Goal: Information Seeking & Learning: Learn about a topic

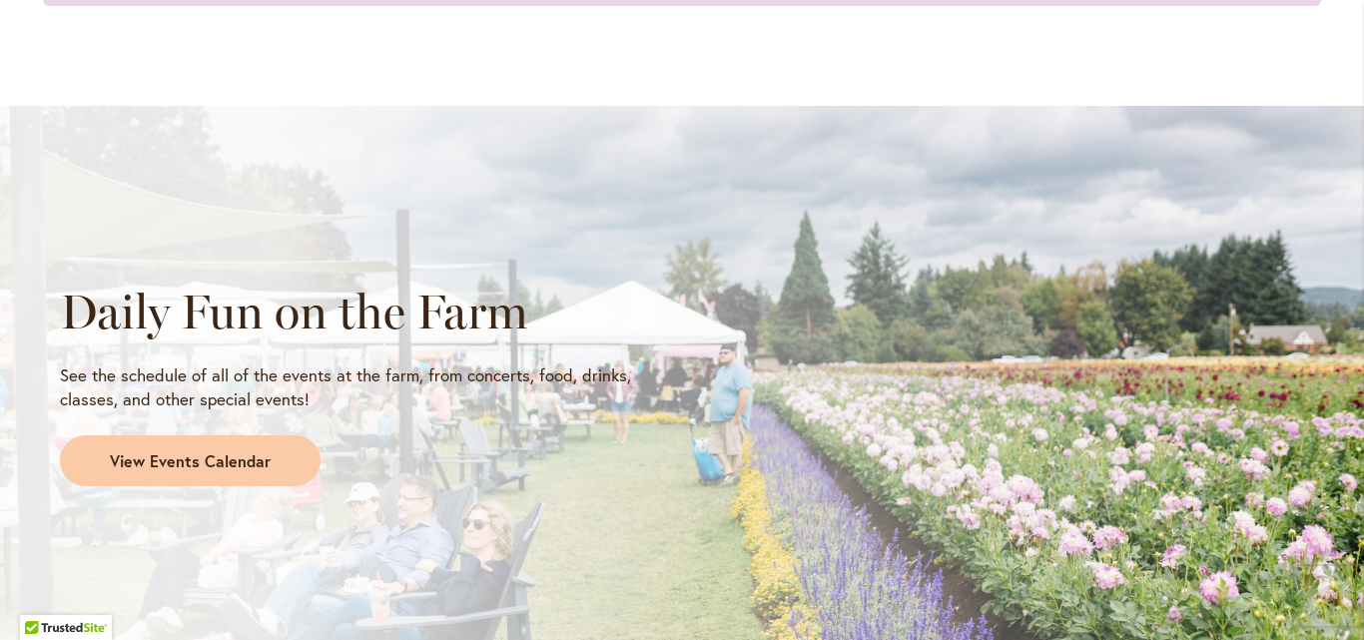
scroll to position [1752, 0]
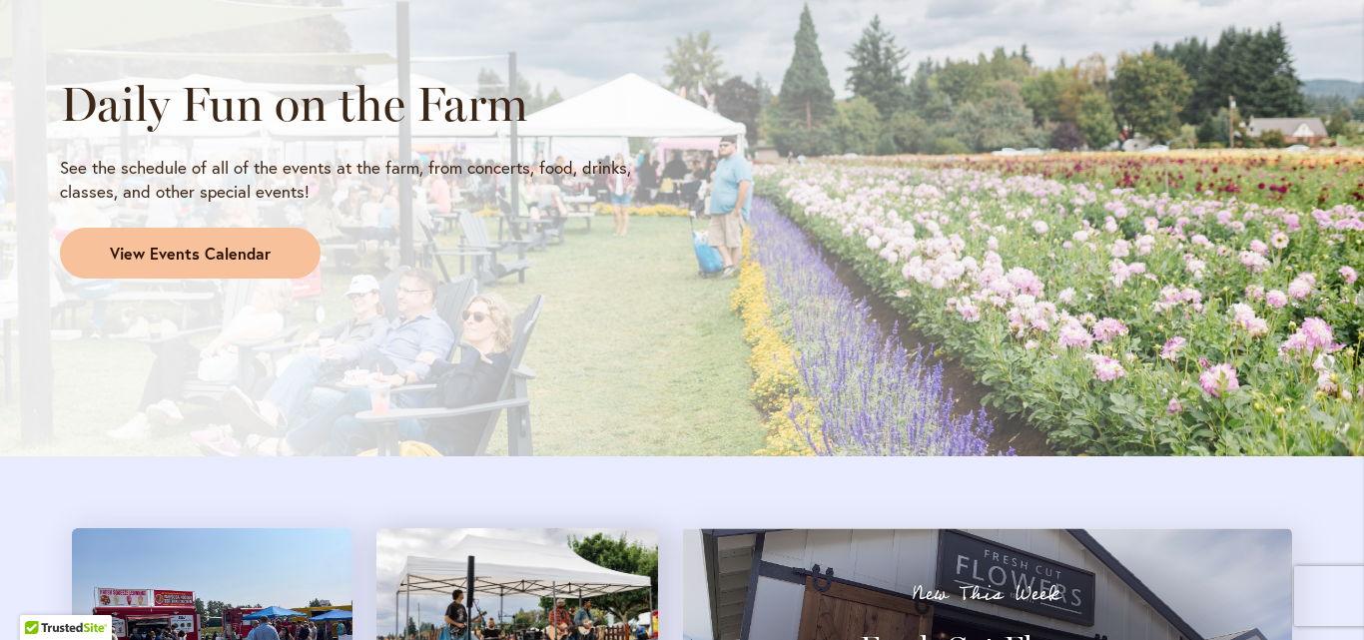
click at [127, 259] on span "View Events Calendar" at bounding box center [190, 254] width 161 height 23
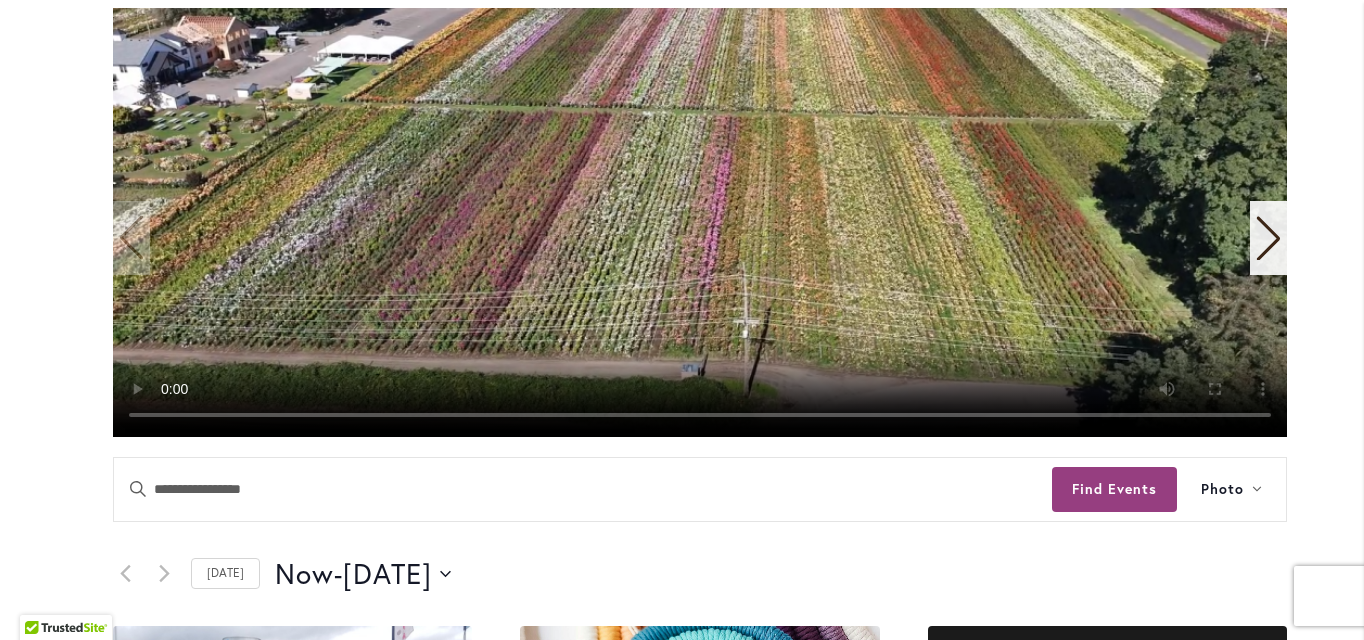
scroll to position [397, 0]
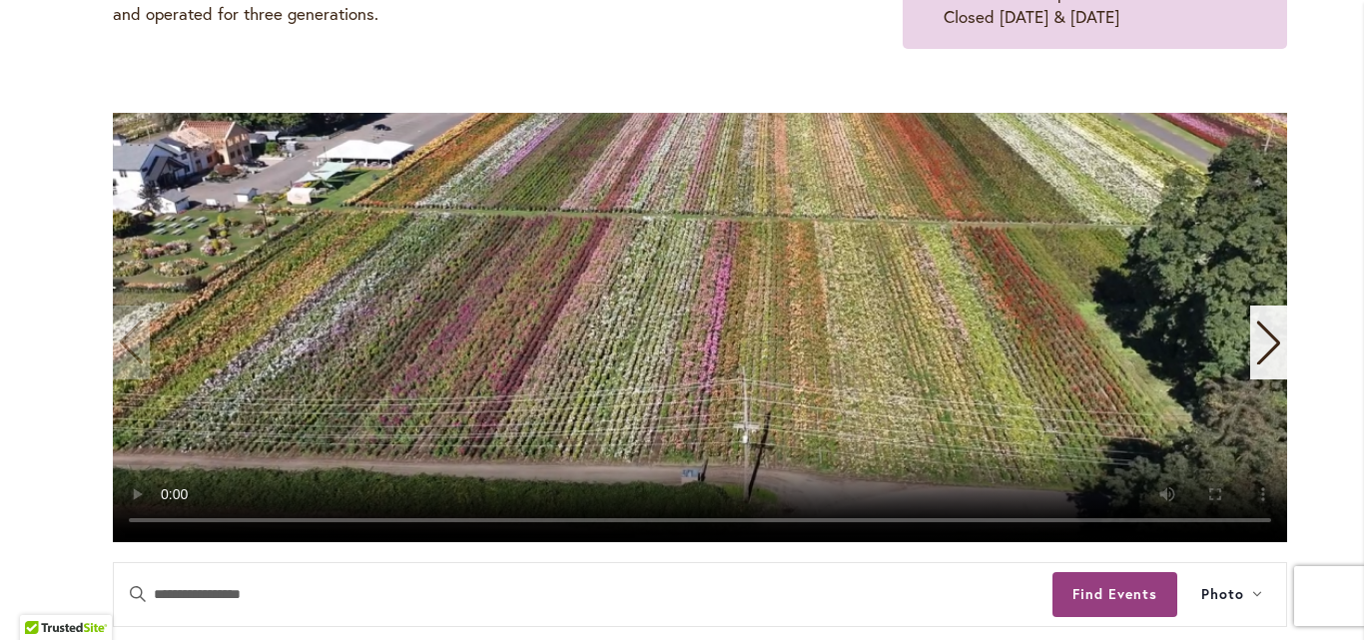
click at [1260, 344] on icon "Next slide" at bounding box center [1268, 343] width 27 height 44
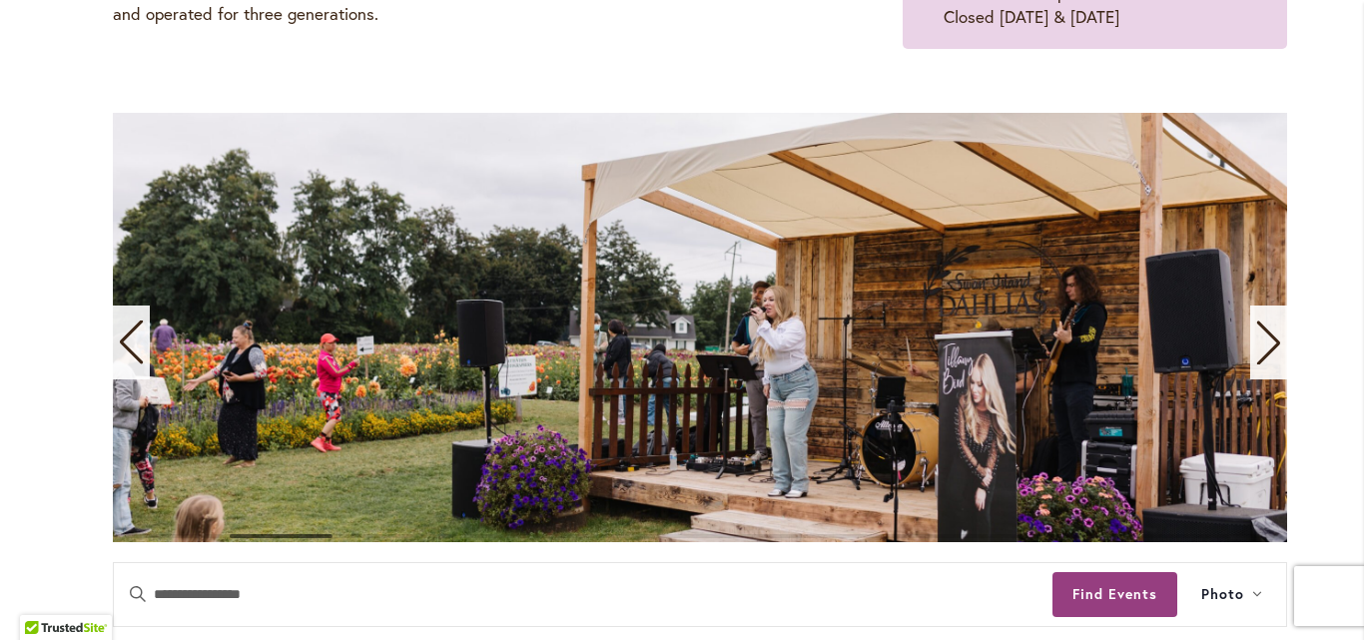
click at [1260, 344] on icon "Next slide" at bounding box center [1268, 343] width 27 height 44
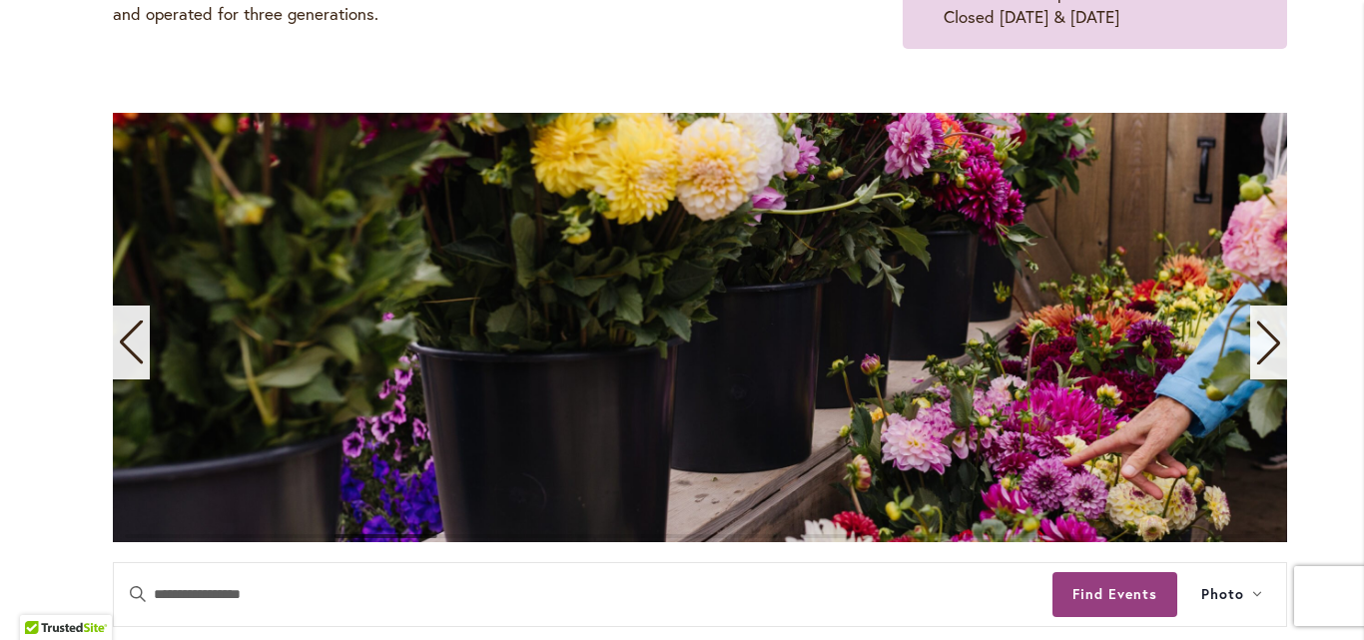
click at [1260, 344] on icon "Next slide" at bounding box center [1268, 343] width 27 height 44
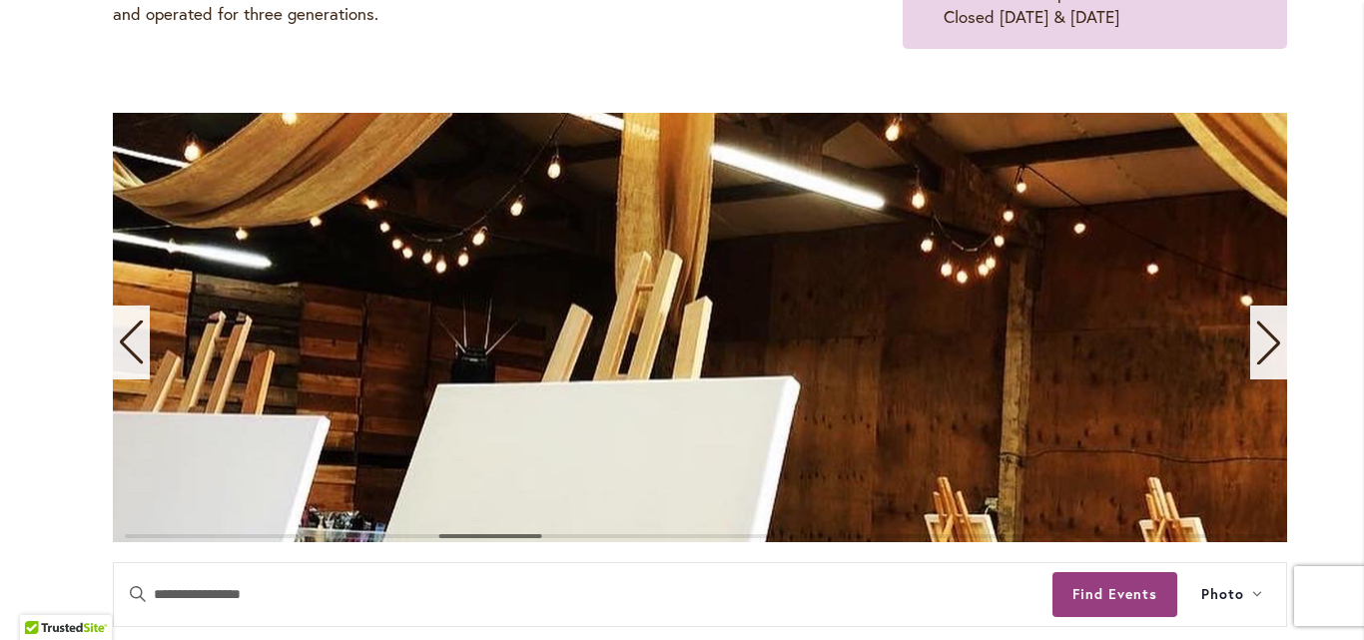
click at [1260, 344] on icon "Next slide" at bounding box center [1268, 343] width 27 height 44
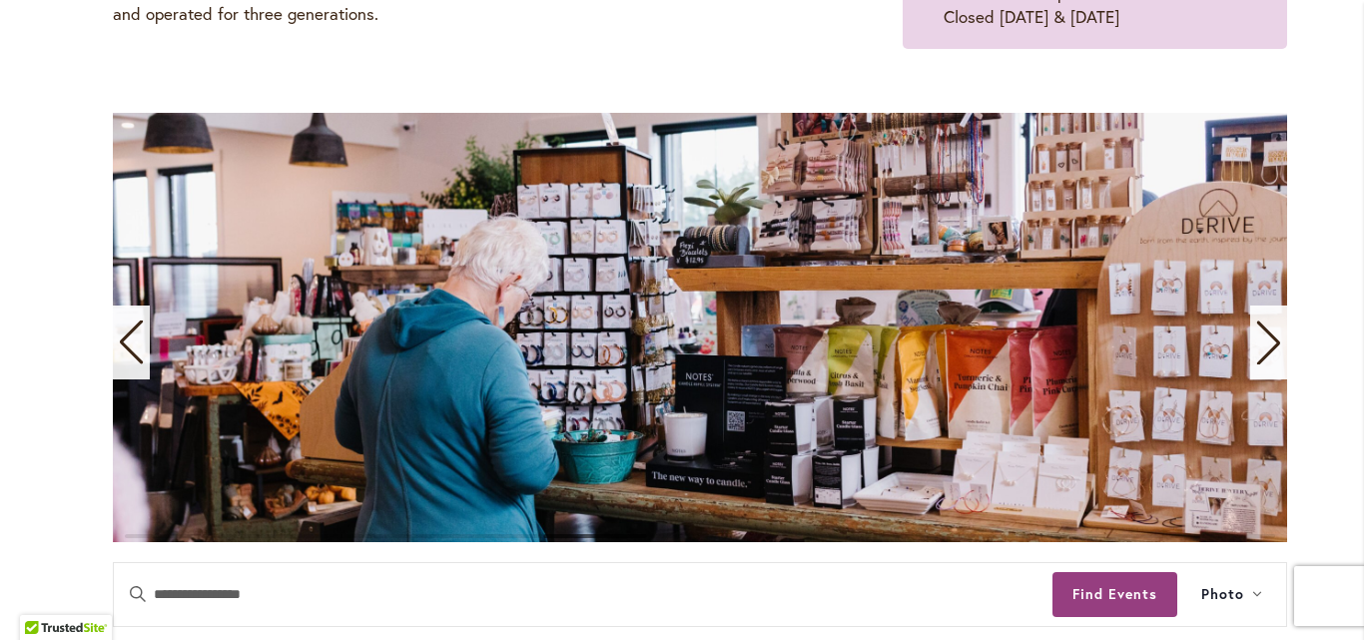
click at [1260, 344] on icon "Next slide" at bounding box center [1268, 343] width 27 height 44
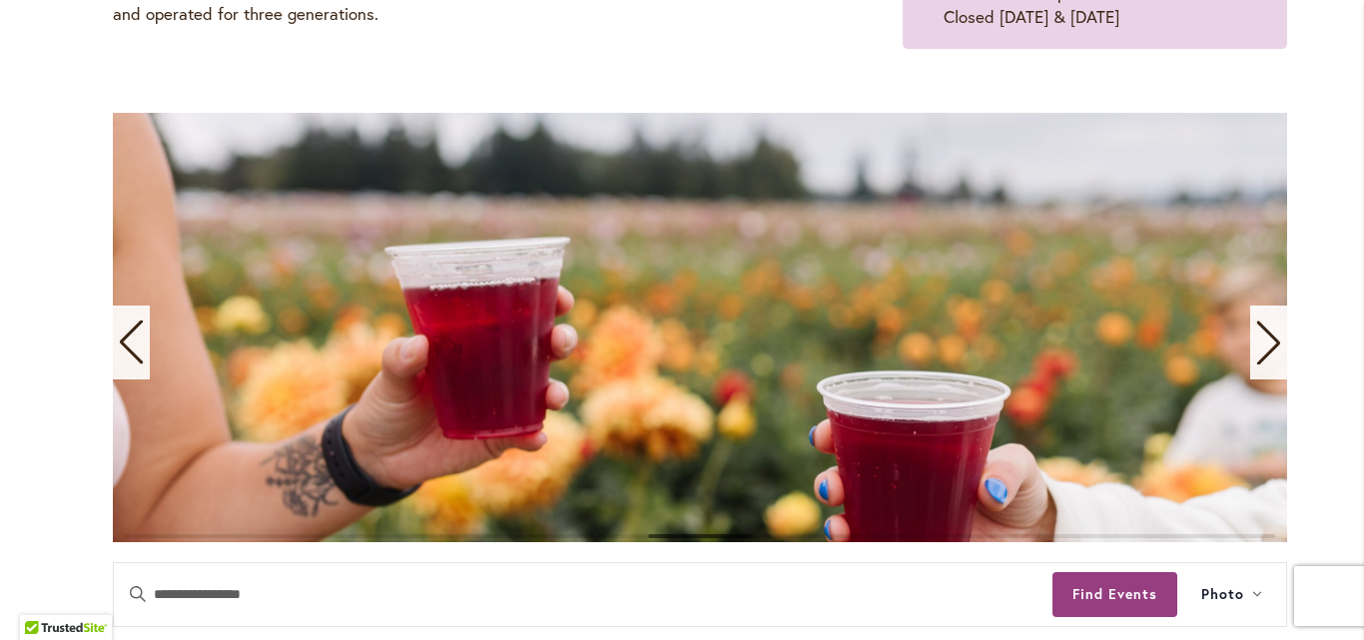
click at [1260, 344] on icon "Next slide" at bounding box center [1268, 343] width 27 height 44
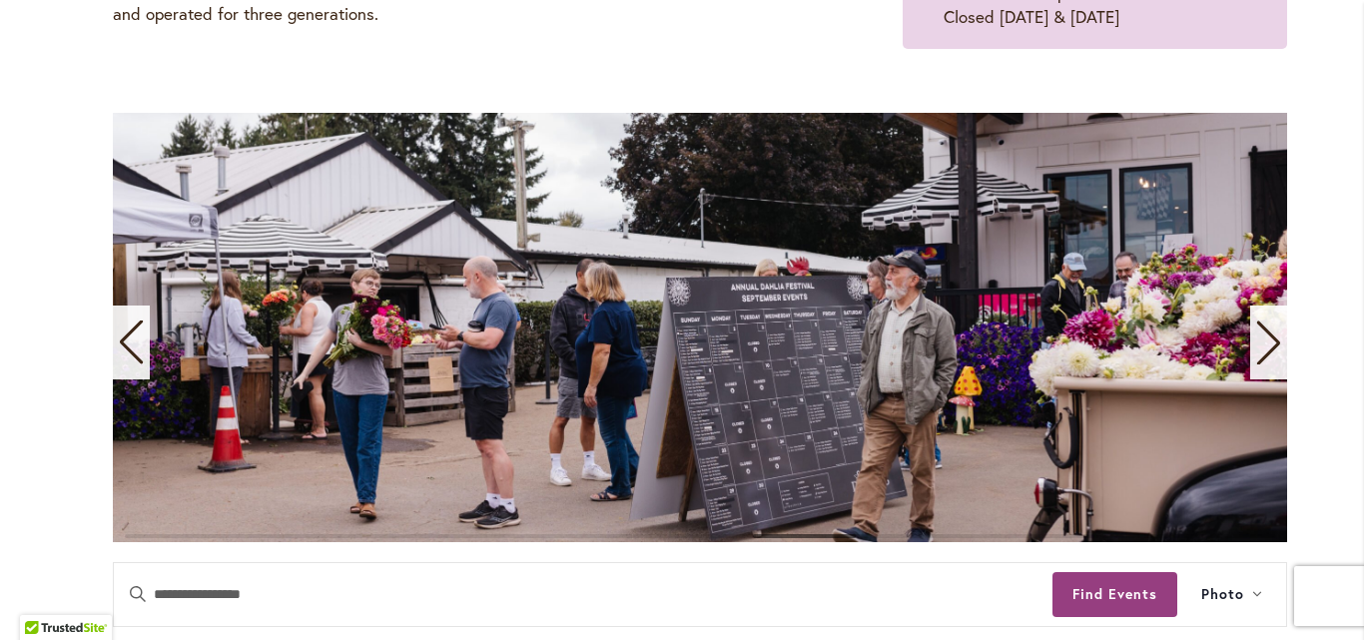
click at [1260, 344] on icon "Next slide" at bounding box center [1268, 343] width 27 height 44
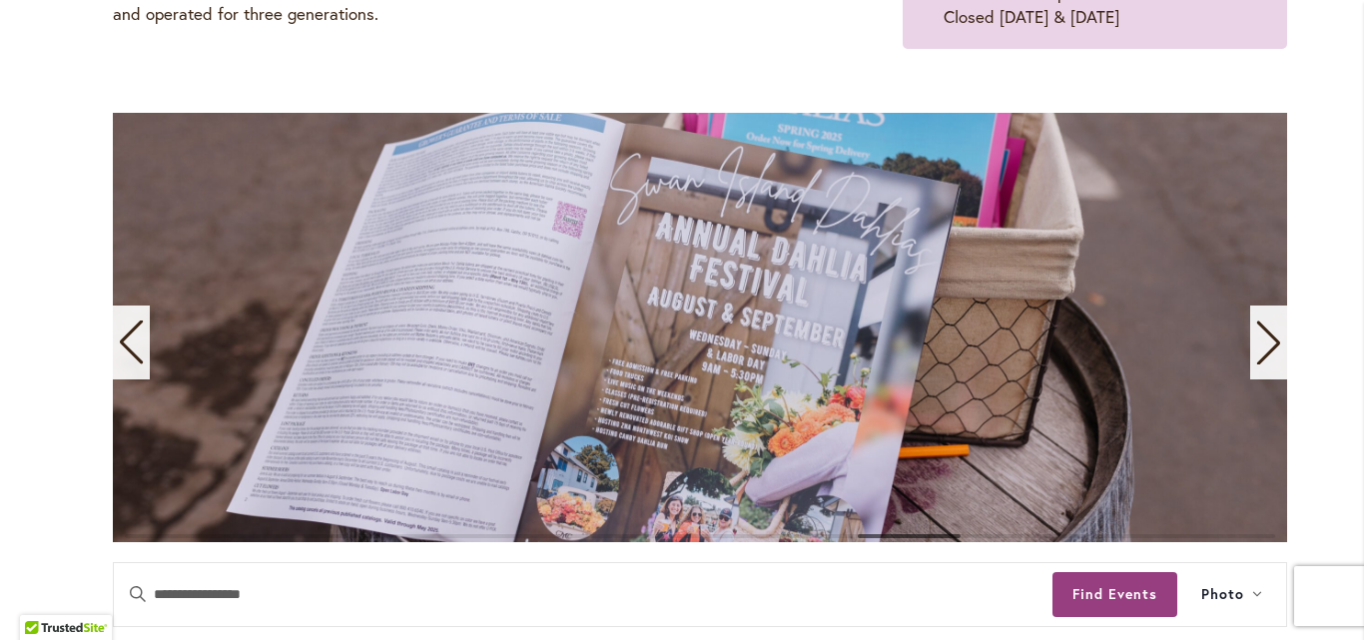
click at [1260, 344] on icon "Next slide" at bounding box center [1268, 343] width 27 height 44
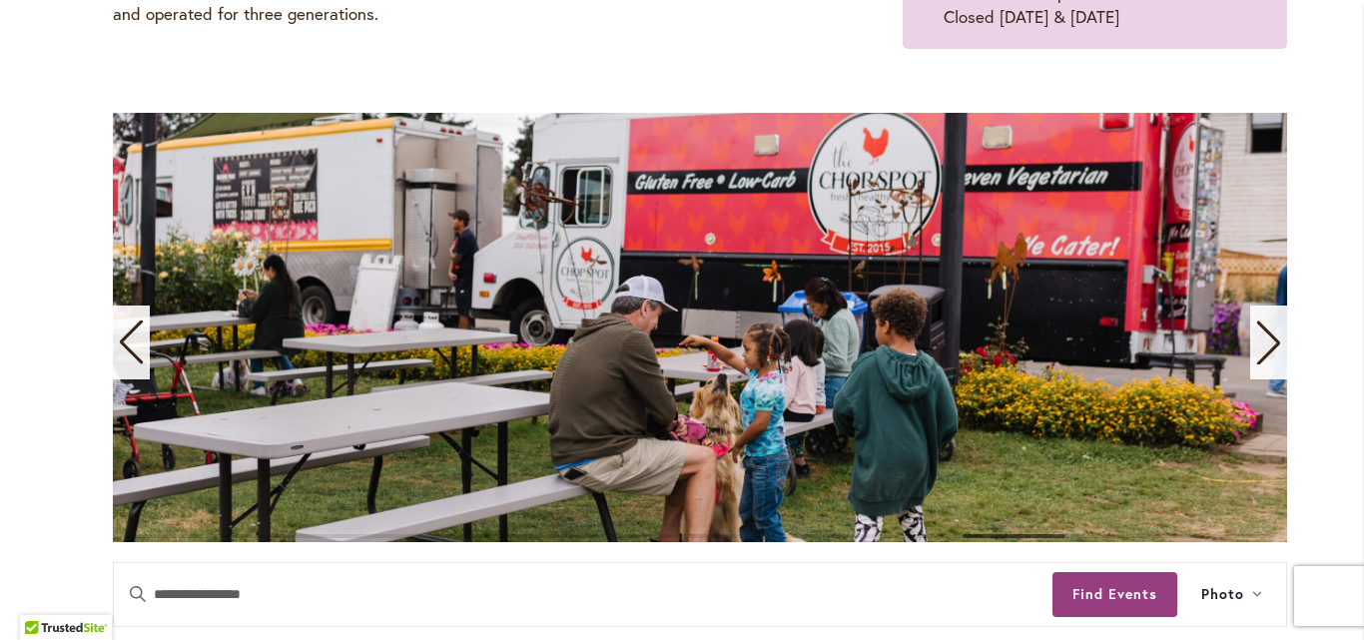
click at [128, 342] on icon "Previous slide" at bounding box center [131, 343] width 27 height 44
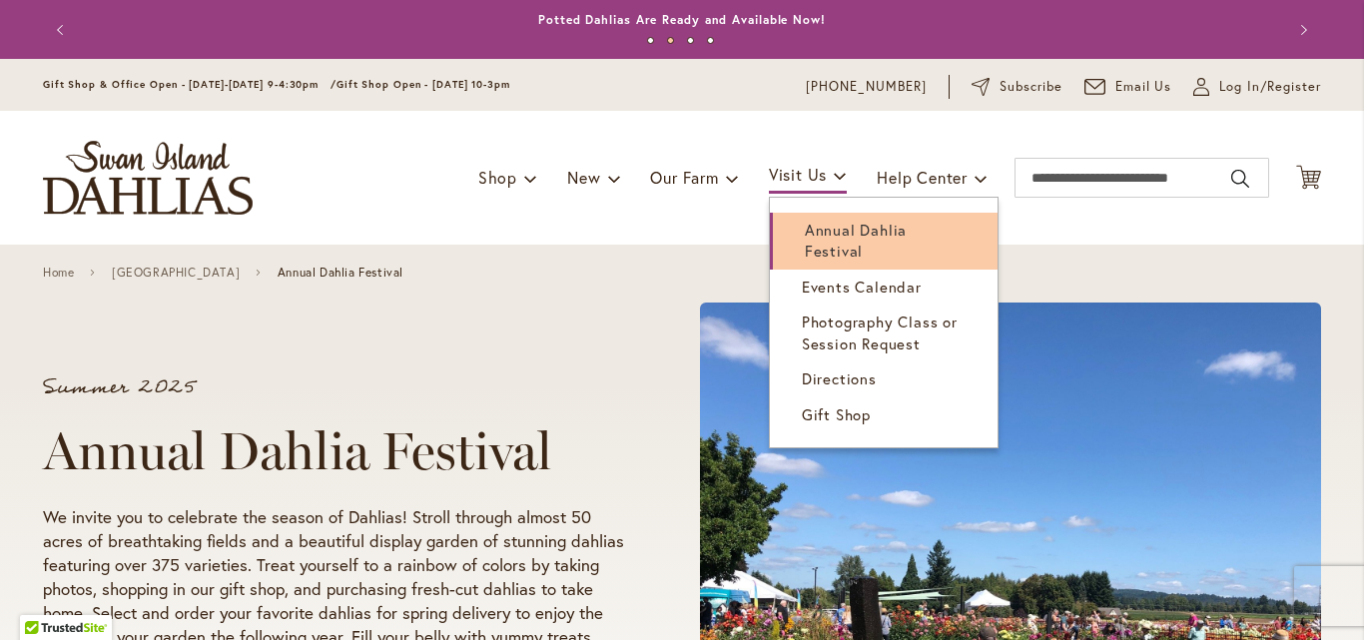
click at [819, 240] on link "Annual Dahlia Festival" at bounding box center [884, 241] width 228 height 57
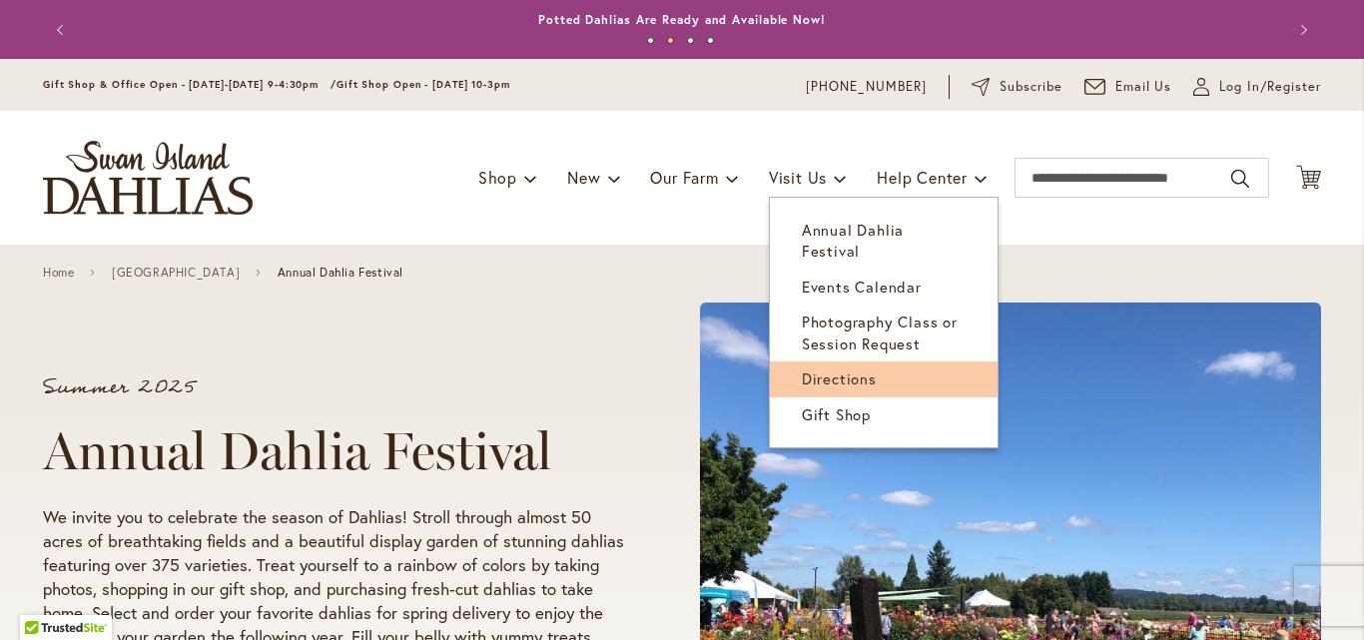
click at [830, 369] on span "Directions" at bounding box center [839, 379] width 75 height 20
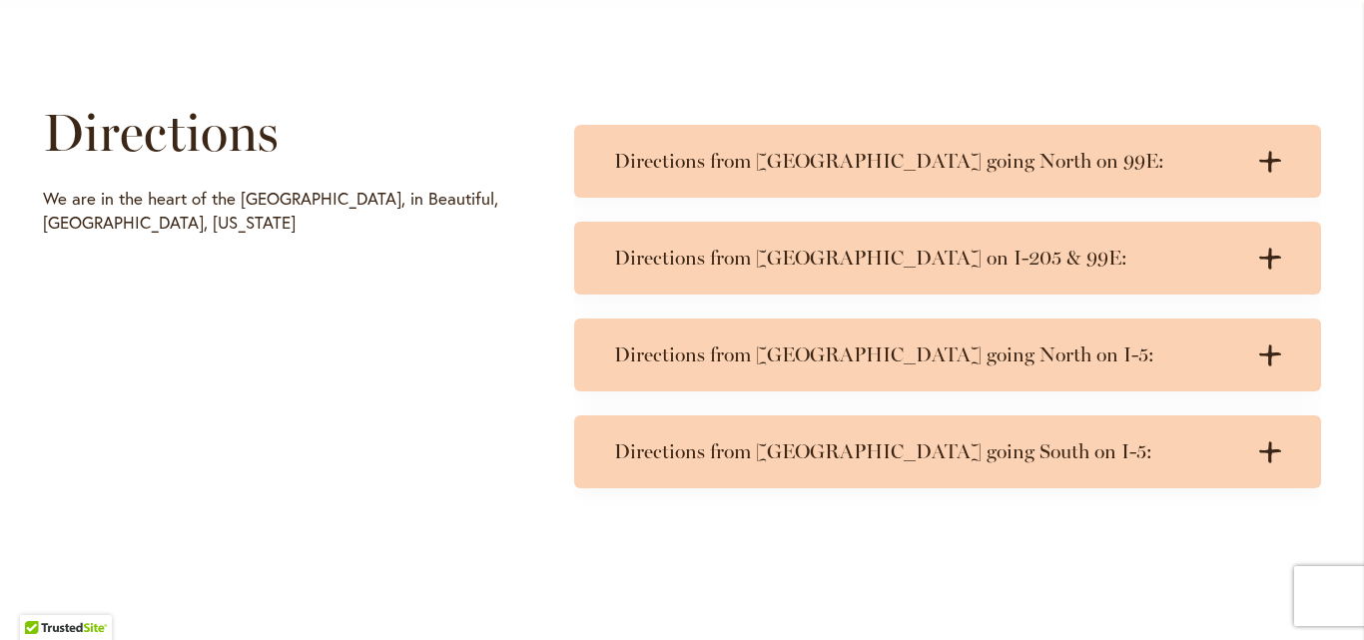
scroll to position [987, 0]
